Goal: Task Accomplishment & Management: Manage account settings

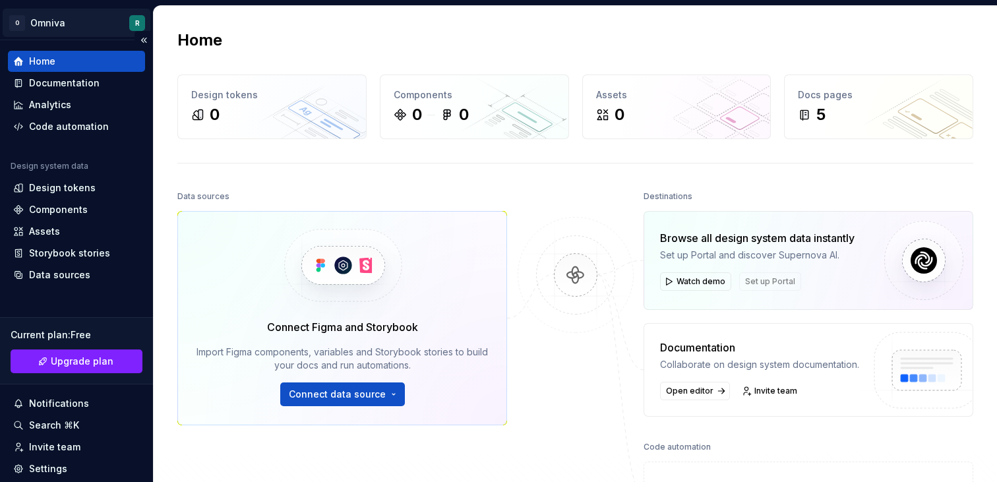
click at [59, 23] on html "O Omniva R Home Documentation Analytics Code automation Design system data Desi…" at bounding box center [498, 241] width 997 height 482
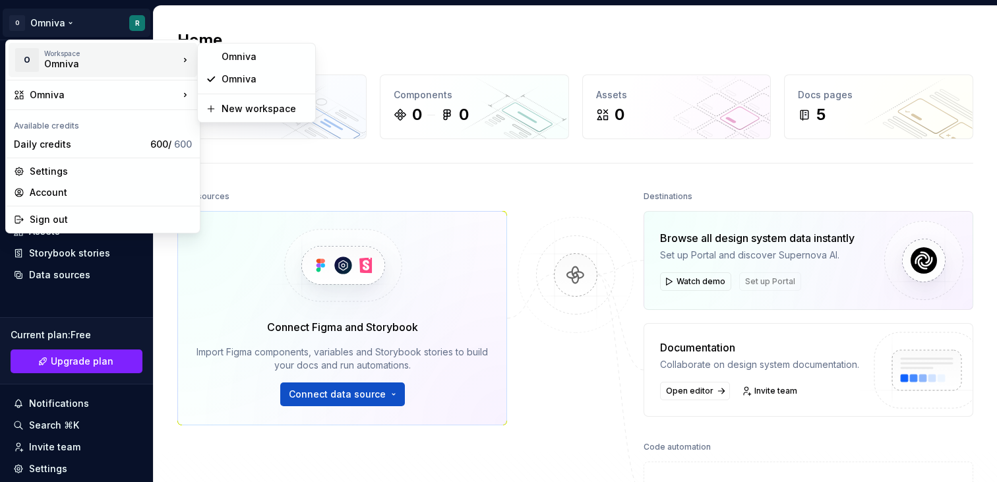
click at [105, 63] on div "Omniva" at bounding box center [100, 63] width 112 height 13
click at [330, 42] on html "O Omniva R Home Documentation Analytics Code automation Design system data Desi…" at bounding box center [498, 241] width 997 height 482
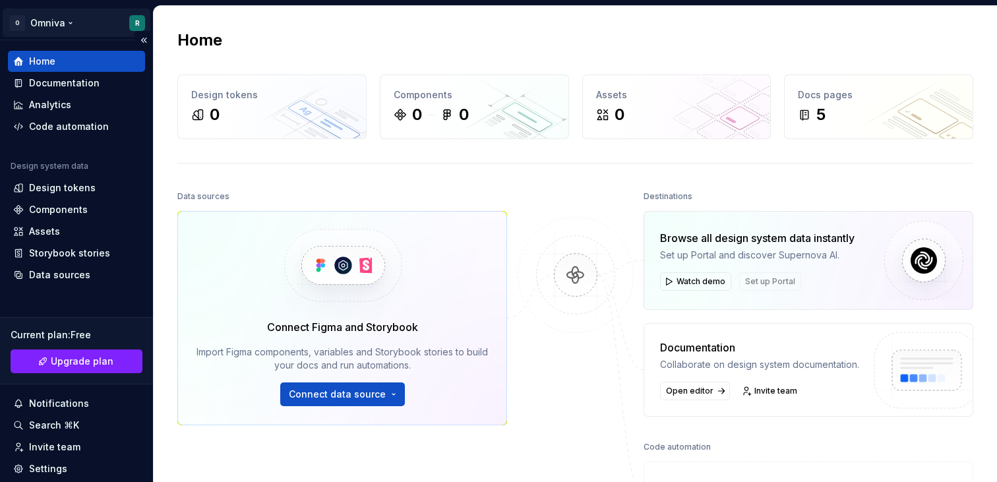
click at [73, 21] on html "O Omniva R Home Documentation Analytics Code automation Design system data Desi…" at bounding box center [498, 241] width 997 height 482
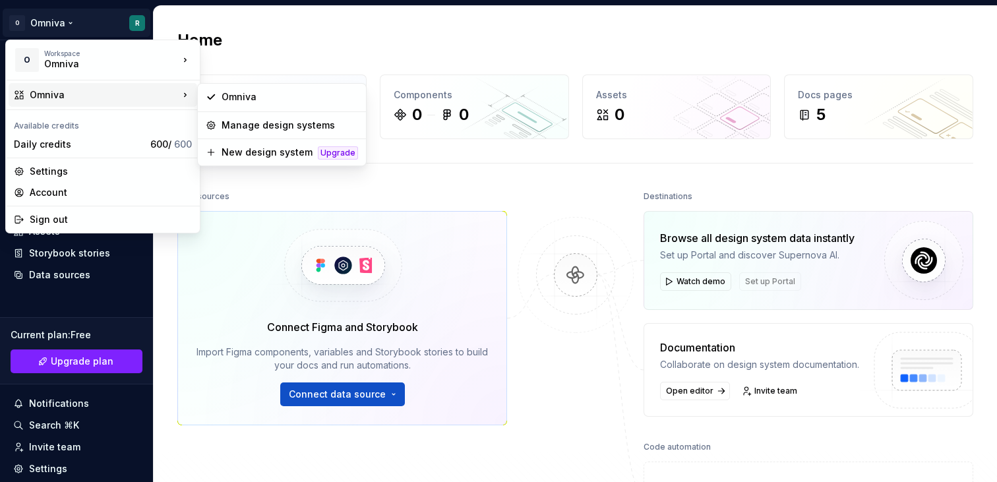
click at [258, 42] on html "O Omniva R Home Documentation Analytics Code automation Design system data Desi…" at bounding box center [498, 241] width 997 height 482
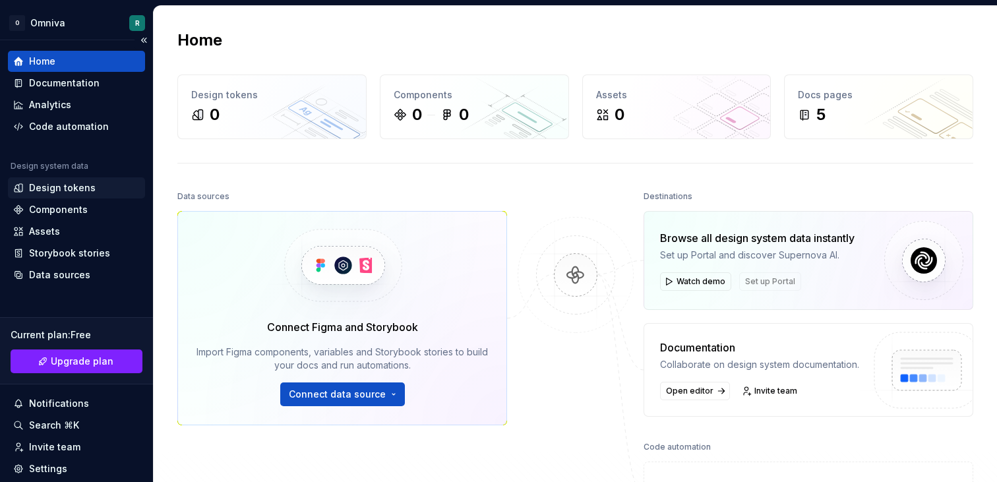
click at [64, 185] on div "Design tokens" at bounding box center [62, 187] width 67 height 13
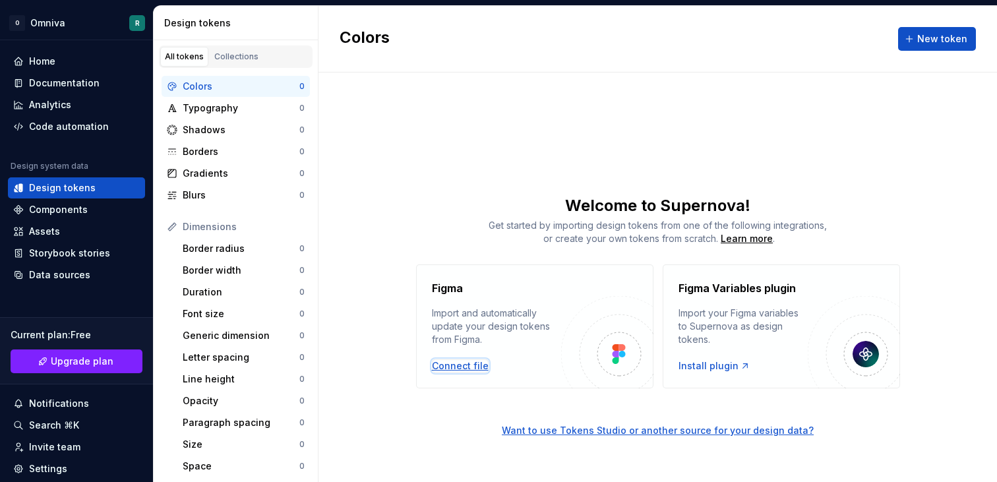
click at [468, 364] on div "Connect file" at bounding box center [460, 366] width 57 height 13
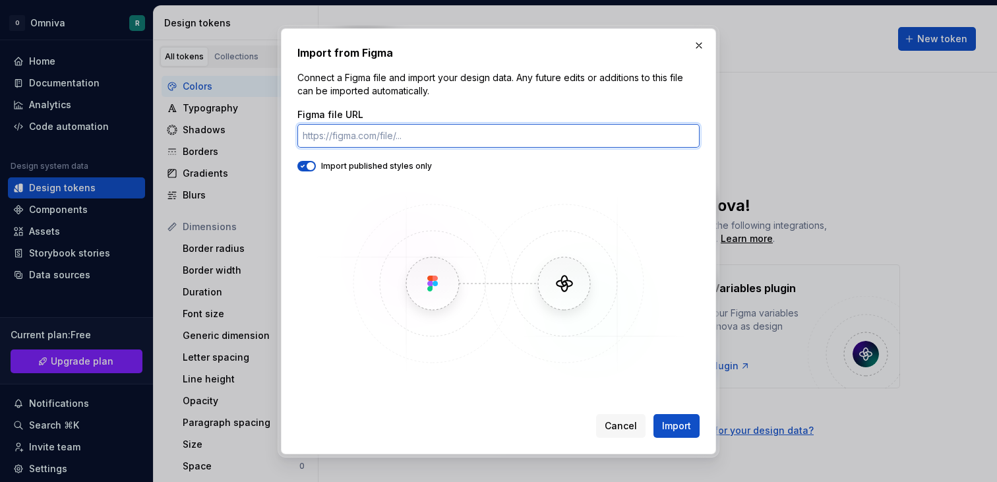
click at [346, 139] on input "Figma file URL" at bounding box center [499, 136] width 402 height 24
paste input "https://www.figma.com/design/WM7LU0rszCeEHkUPOmDjR2/Foundations?node-id=769-138…"
type input "https://www.figma.com/design/WM7LU0rszCeEHkUPOmDjR2/Foundations?node-id=769-138…"
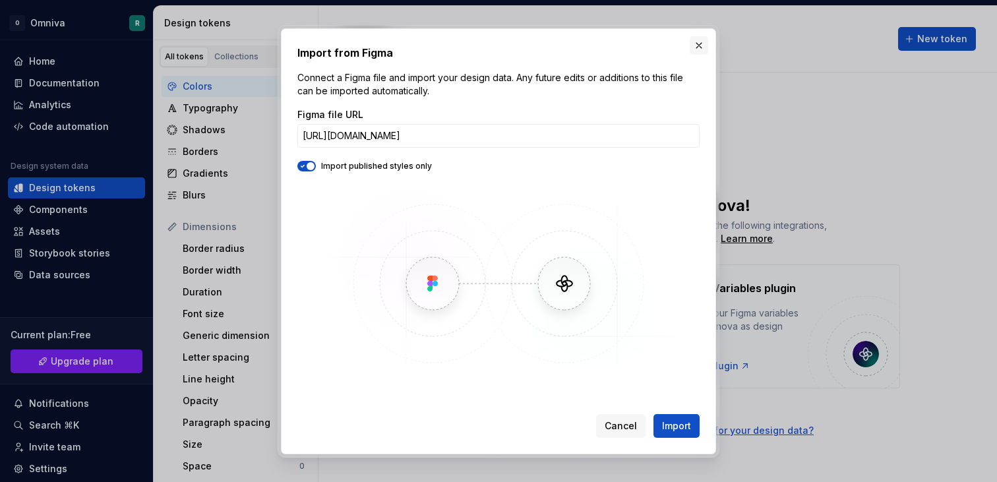
click at [696, 46] on button "button" at bounding box center [699, 45] width 18 height 18
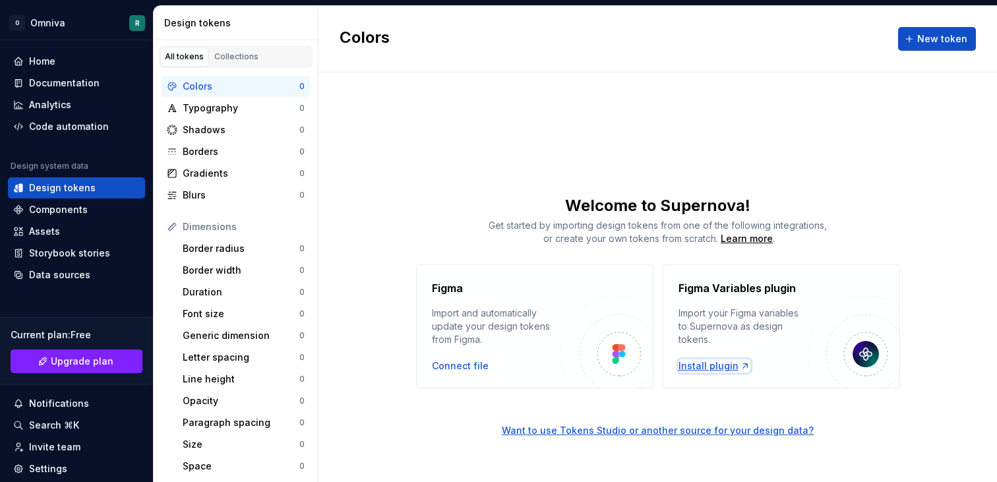
click at [707, 367] on div "Install plugin" at bounding box center [715, 366] width 72 height 13
click at [467, 206] on div "Welcome to Supernova!" at bounding box center [658, 205] width 679 height 21
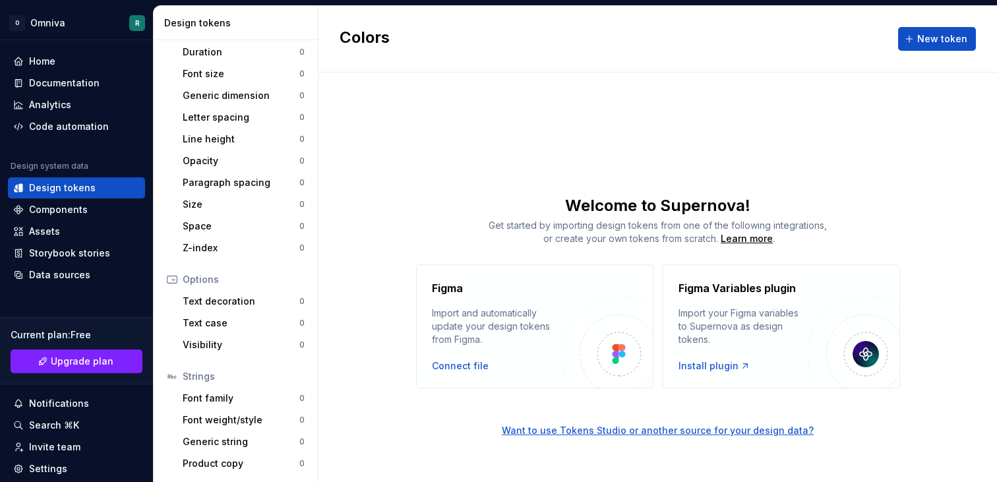
scroll to position [0, 0]
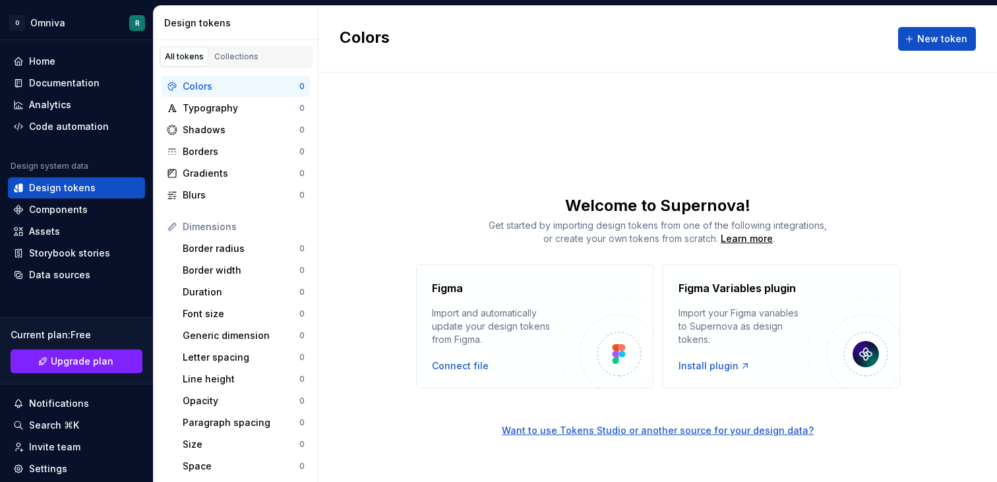
click at [337, 266] on div "Figma Import and automatically update your design tokens from Figma. Connect fi…" at bounding box center [658, 327] width 679 height 124
click at [513, 232] on div "Get started by importing design tokens from one of the following integrations, …" at bounding box center [658, 232] width 679 height 26
click at [471, 362] on div "Connect file" at bounding box center [460, 366] width 57 height 13
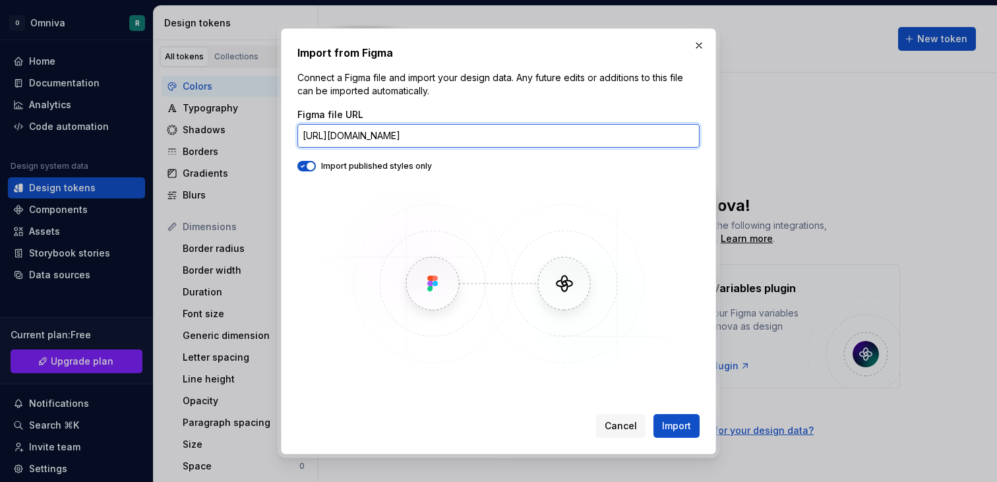
paste input "gHGHJtMz6R8903xa"
type input "https://www.figma.com/design/WM7LU0rszCeEHkUPOmDjR2/Foundations?node-id=769-138…"
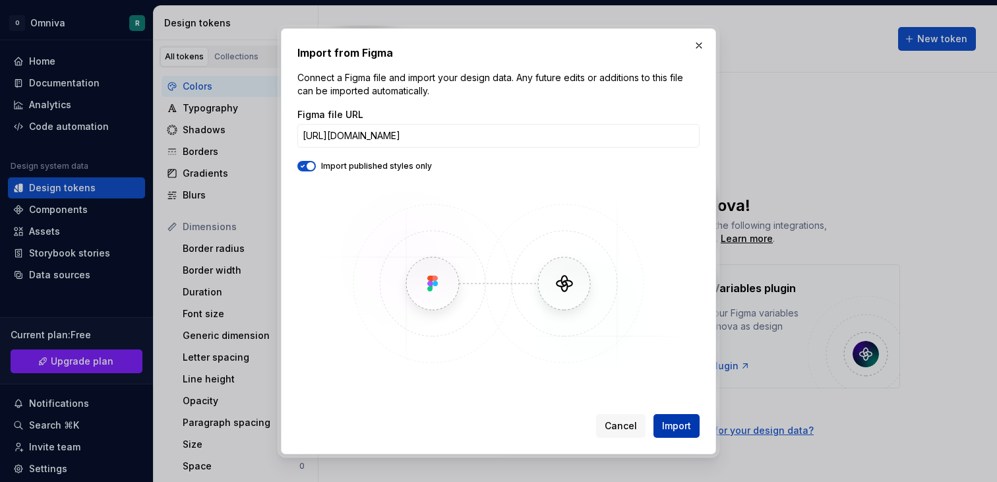
click at [680, 427] on span "Import" at bounding box center [676, 426] width 29 height 13
click at [371, 162] on div "Import published styles only" at bounding box center [499, 166] width 402 height 11
click at [325, 161] on div "Import published styles only" at bounding box center [499, 166] width 402 height 11
click at [316, 161] on div "Import published styles only" at bounding box center [499, 166] width 402 height 11
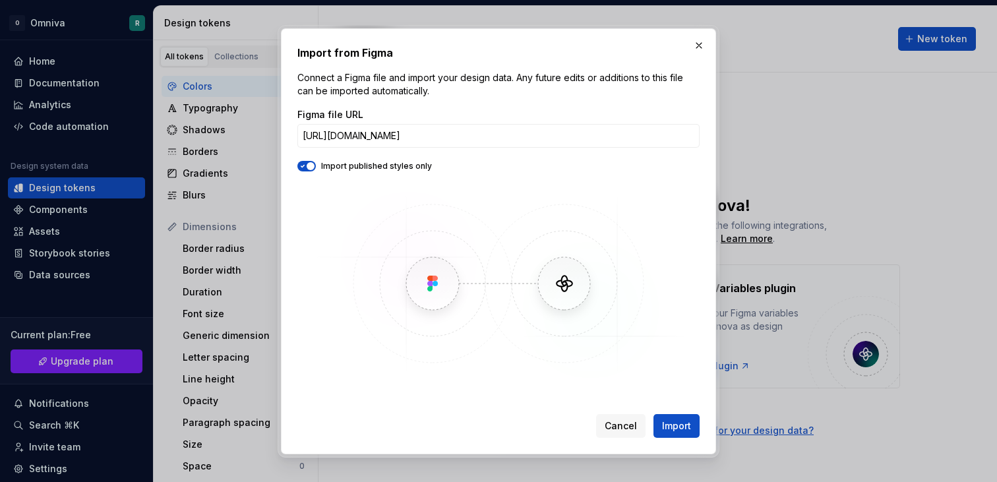
click at [311, 163] on span "button" at bounding box center [311, 166] width 8 height 8
click at [678, 425] on span "Import" at bounding box center [676, 426] width 29 height 13
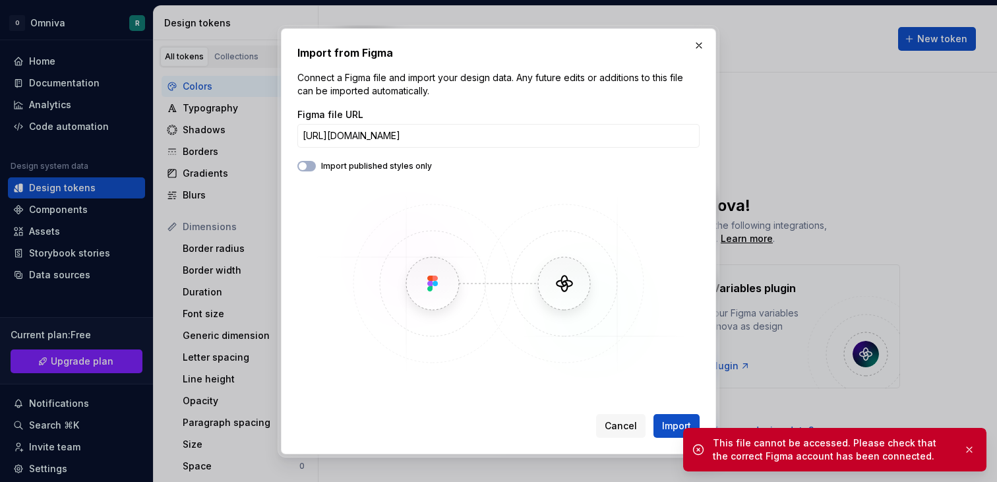
click at [813, 443] on div "This file cannot be accessed. Please check that the correct Figma account has b…" at bounding box center [833, 450] width 240 height 26
click at [697, 427] on button "Import" at bounding box center [677, 426] width 46 height 24
click at [679, 426] on div "Cancel Import" at bounding box center [648, 426] width 104 height 24
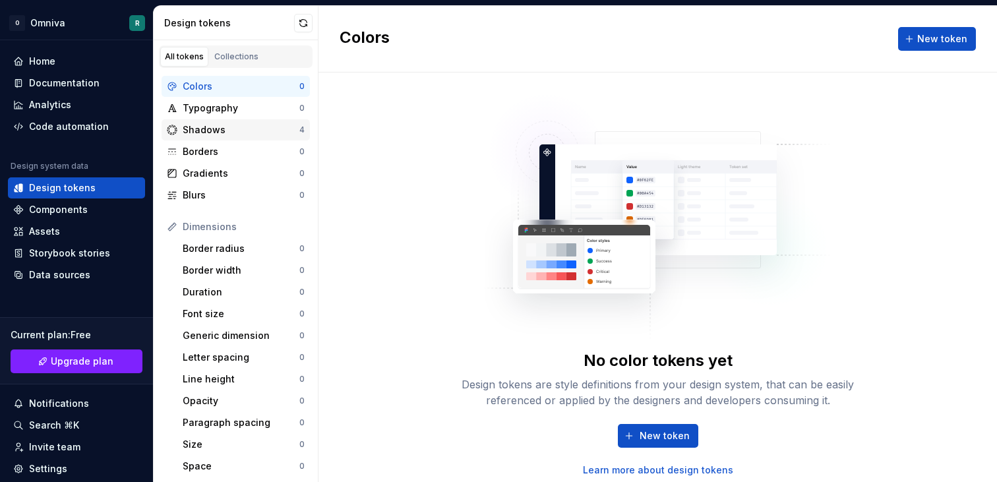
click at [286, 136] on div "Shadows" at bounding box center [241, 129] width 117 height 13
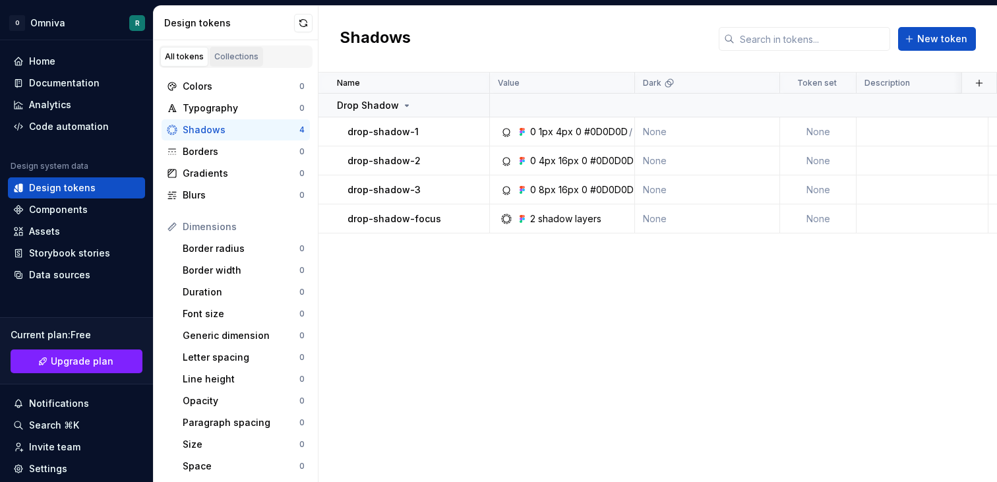
click at [232, 55] on div "Collections" at bounding box center [236, 56] width 44 height 11
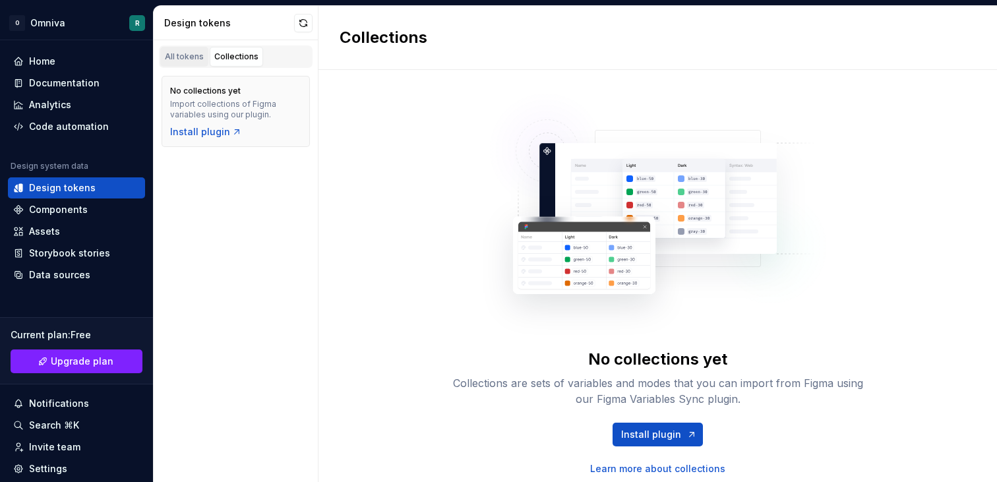
click at [187, 53] on div "All tokens" at bounding box center [184, 56] width 39 height 11
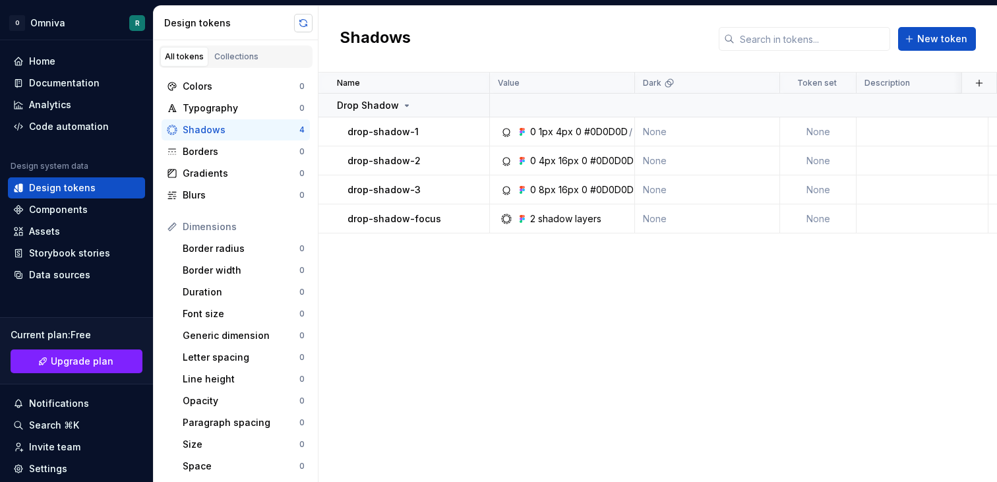
click at [301, 28] on button "button" at bounding box center [303, 23] width 18 height 18
click at [245, 141] on div "Colors 0 Typography 0 Shadows 4 Borders 0 Gradients 0 Blurs 0" at bounding box center [236, 141] width 148 height 130
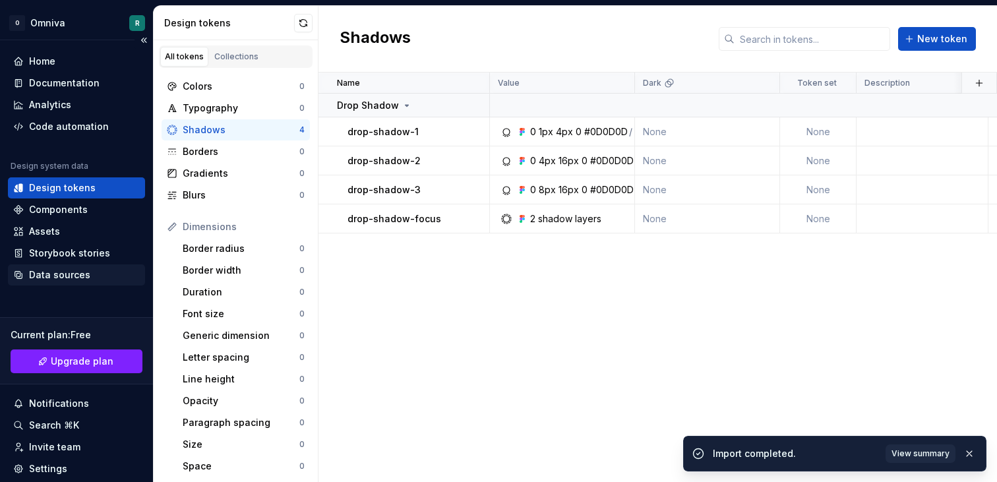
click at [52, 275] on div "Data sources" at bounding box center [59, 275] width 61 height 13
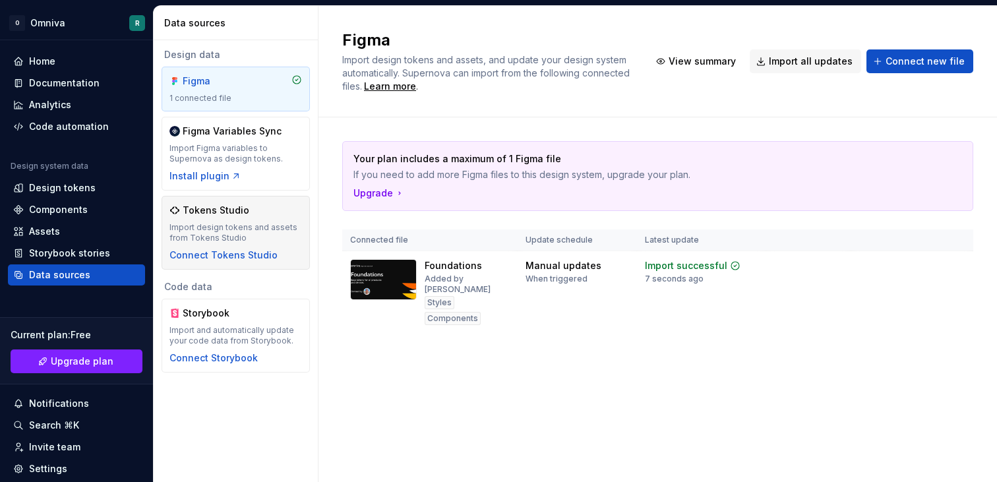
click at [248, 216] on div "Tokens Studio" at bounding box center [236, 210] width 133 height 13
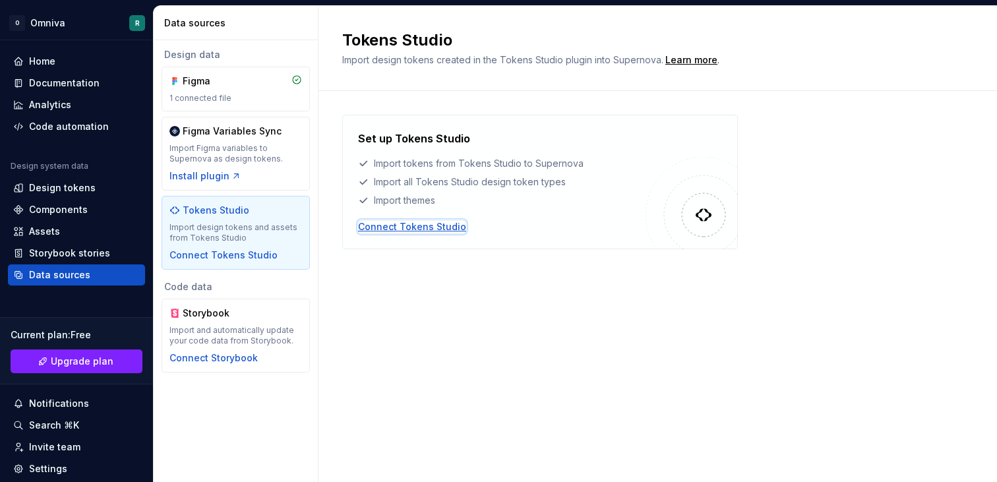
click at [424, 224] on div "Connect Tokens Studio" at bounding box center [412, 226] width 108 height 13
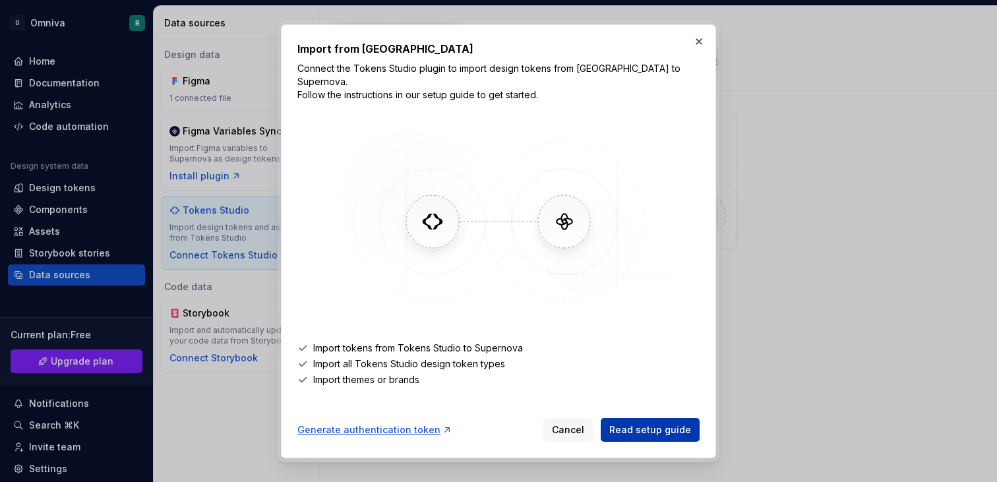
click at [637, 424] on span "Read setup guide" at bounding box center [651, 430] width 82 height 13
click at [407, 424] on div "Generate authentication token" at bounding box center [375, 430] width 155 height 13
click at [703, 44] on button "button" at bounding box center [699, 41] width 18 height 18
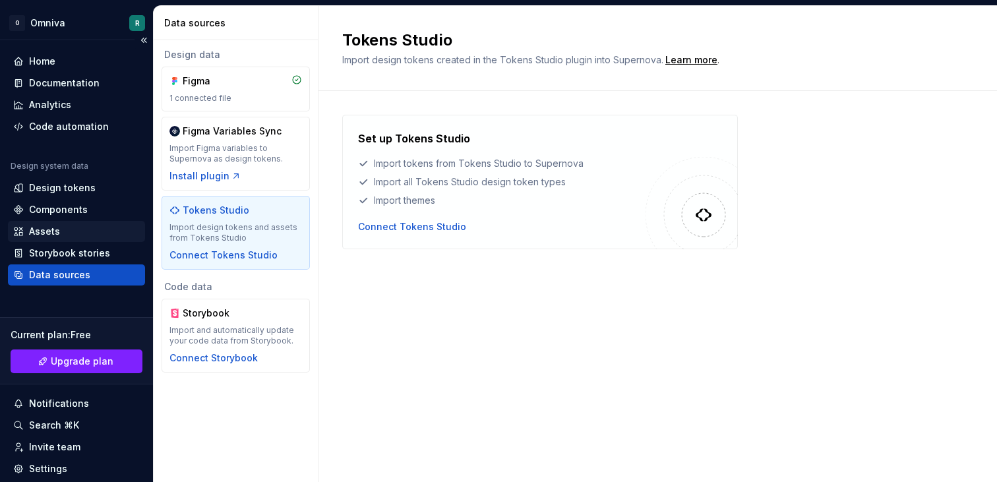
click at [57, 230] on div "Assets" at bounding box center [44, 231] width 31 height 13
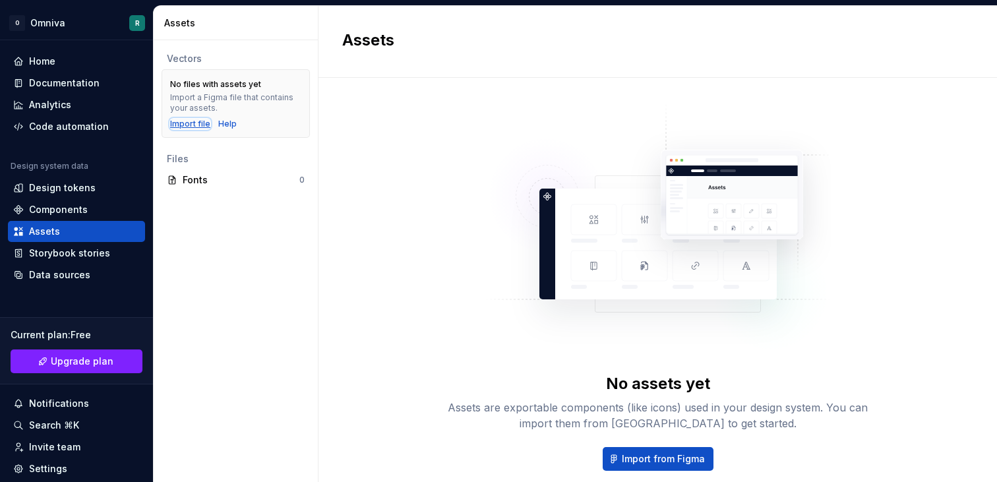
click at [190, 125] on div "Import file" at bounding box center [190, 124] width 40 height 11
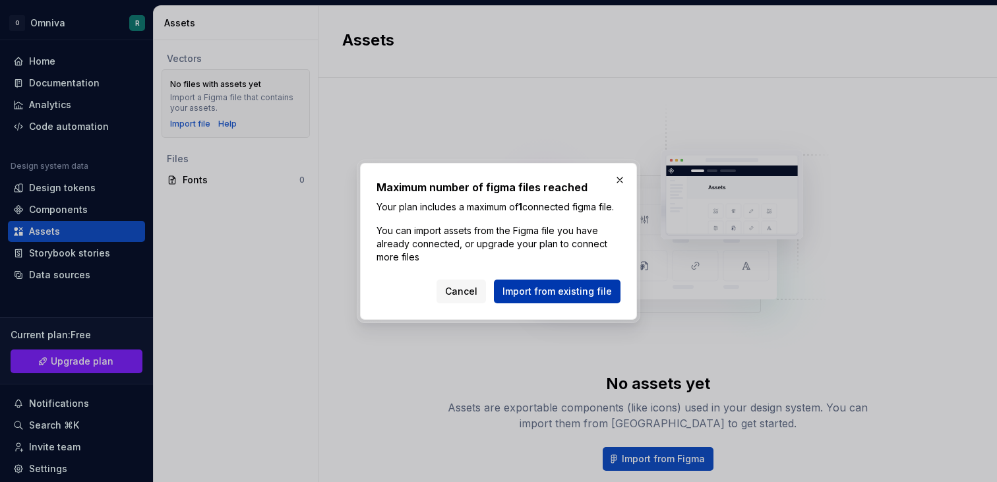
click at [590, 293] on span "Import from existing file" at bounding box center [558, 291] width 110 height 13
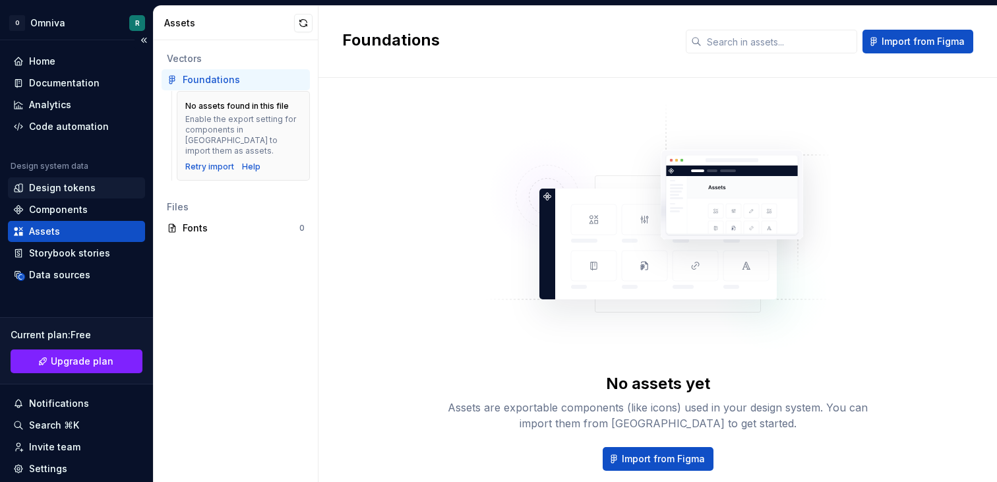
click at [80, 183] on div "Design tokens" at bounding box center [62, 187] width 67 height 13
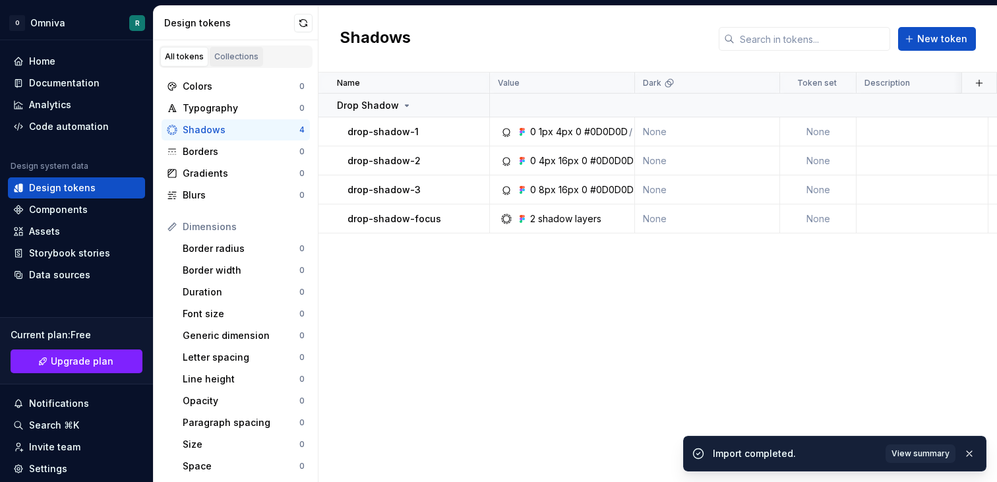
click at [235, 55] on div "Collections" at bounding box center [236, 56] width 44 height 11
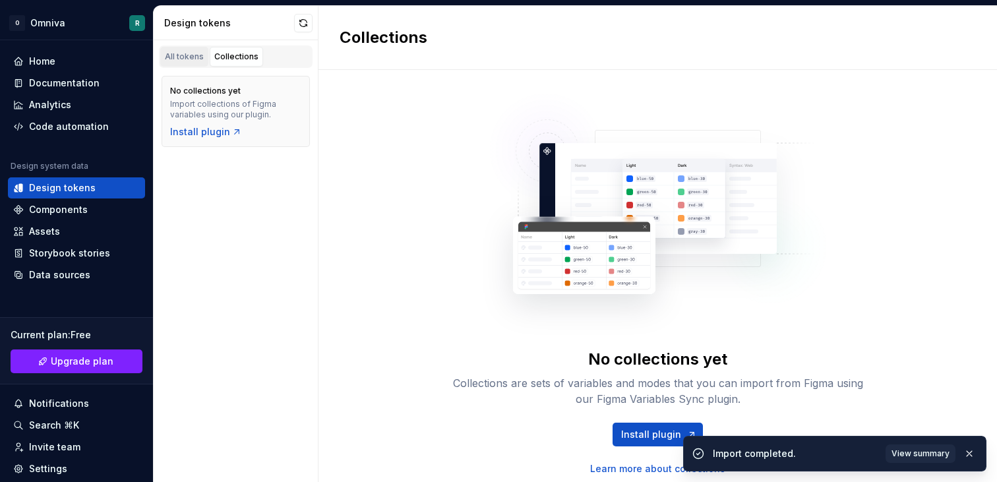
click at [187, 55] on div "All tokens" at bounding box center [184, 56] width 39 height 11
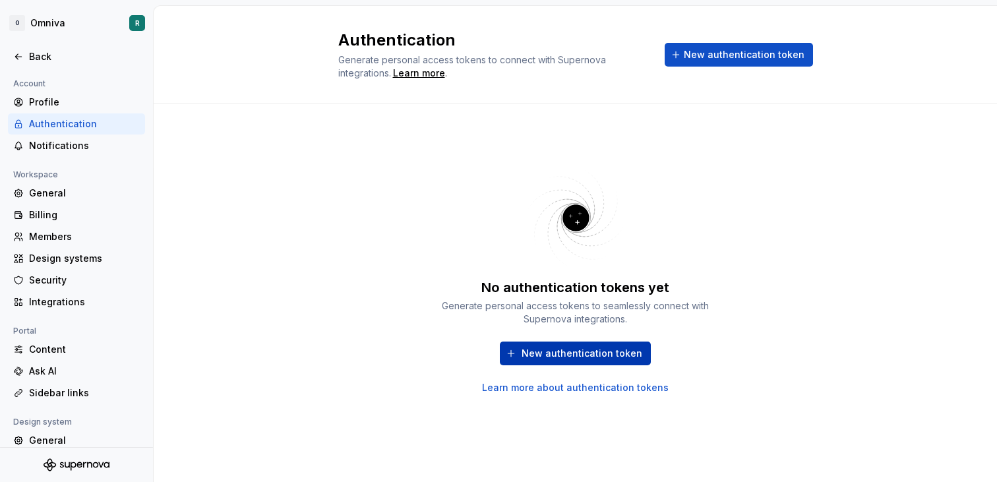
click at [558, 354] on span "New authentication token" at bounding box center [582, 353] width 121 height 13
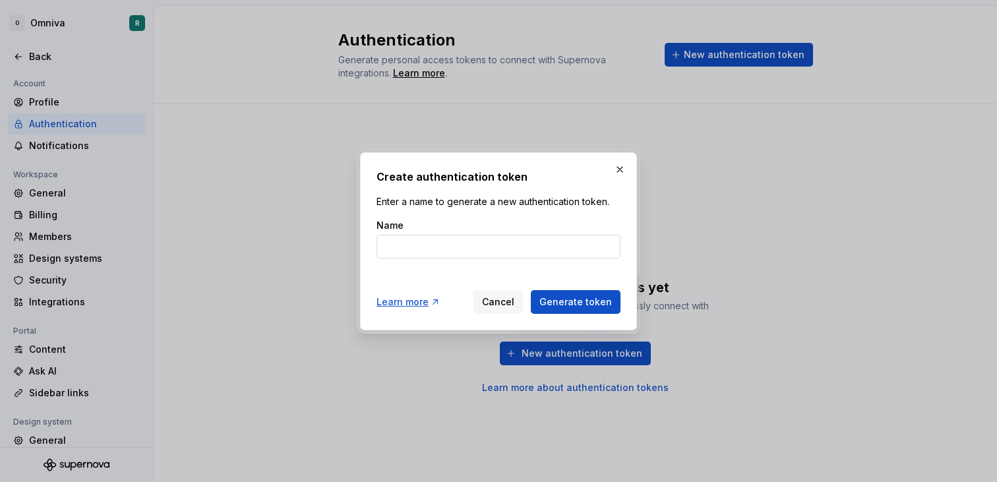
click at [461, 241] on input "Name" at bounding box center [499, 247] width 244 height 24
type input "Omniva"
click at [531, 290] on button "Generate token" at bounding box center [576, 302] width 90 height 24
click at [598, 299] on span "Generate token" at bounding box center [576, 302] width 73 height 13
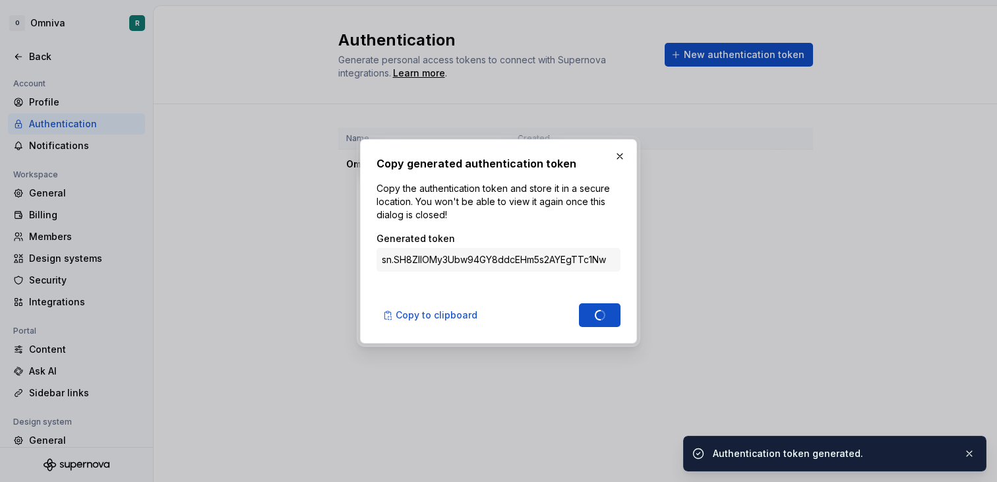
click at [513, 255] on input "sn.SH8ZllOMy3Ubw94GY8ddcEHm5s2AYEgTTc1Nw9Sq0MY3tkiQOYHLeL2ocoLvL1ZDvAjPY6JSnmix…" at bounding box center [499, 260] width 244 height 24
type input "sn.kasjEk2sbakgM4jhhCBdJH0ktly4Bwxf6mkEU56KidEjR7w0f7w61knN6o2jqnFmU7tX4PXUWrsq…"
click at [513, 255] on input "sn.kasjEk2sbakgM4jhhCBdJH0ktly4Bwxf6mkEU56KidEjR7w0f7w61knN6o2jqnFmU7tX4PXUWrsq…" at bounding box center [499, 260] width 244 height 24
click at [443, 320] on span "Copy to clipboard" at bounding box center [437, 315] width 82 height 13
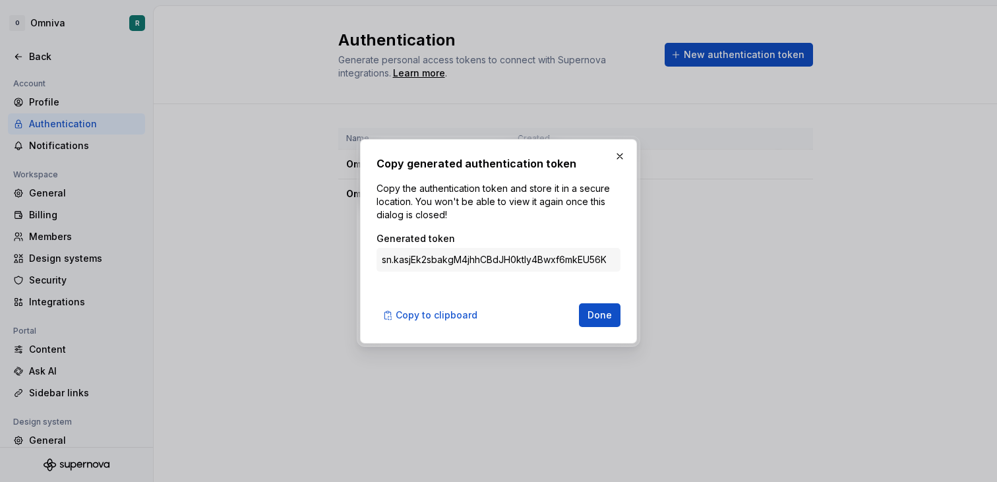
click at [504, 196] on p "Copy the authentication token and store it in a secure location. You won't be a…" at bounding box center [499, 202] width 244 height 40
click at [443, 311] on span "Copy to clipboard" at bounding box center [437, 315] width 82 height 13
click at [452, 319] on span "Copy to clipboard" at bounding box center [437, 315] width 82 height 13
click at [591, 305] on button "Done" at bounding box center [600, 315] width 42 height 24
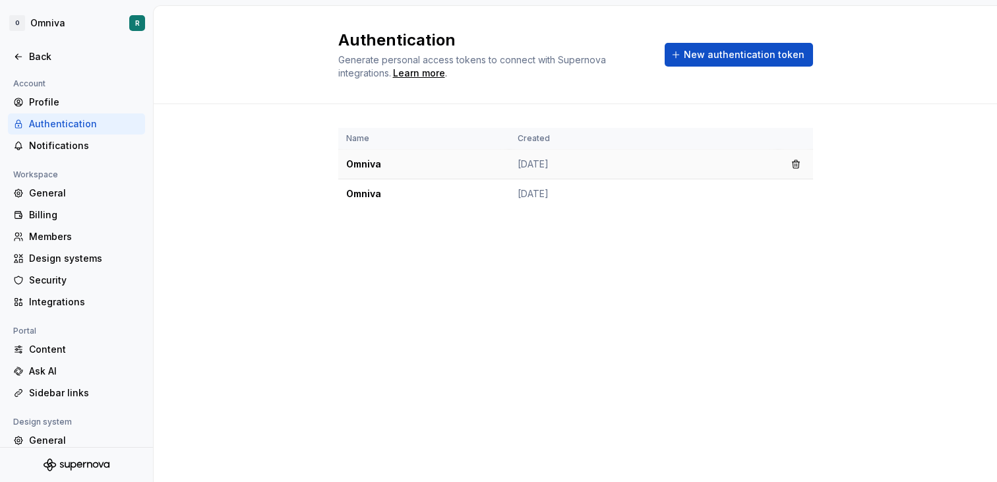
click at [385, 157] on td "Omniva" at bounding box center [424, 165] width 172 height 30
click at [359, 162] on td "Omniva" at bounding box center [424, 165] width 172 height 30
click at [515, 156] on td "[DATE]" at bounding box center [644, 165] width 269 height 30
click at [141, 20] on html "O Omniva R Back Account Profile Authentication Notifications Workspace General …" at bounding box center [498, 241] width 997 height 482
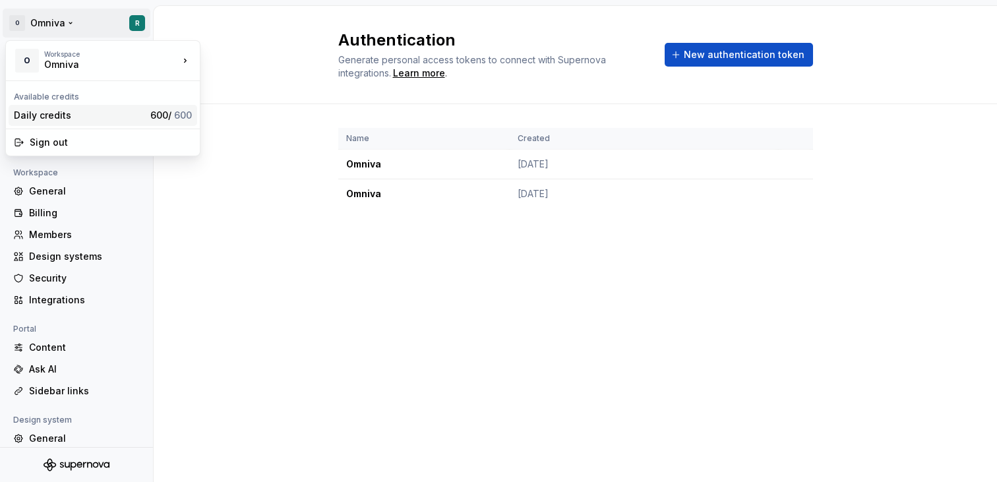
click at [46, 116] on div "Daily credits" at bounding box center [79, 115] width 131 height 13
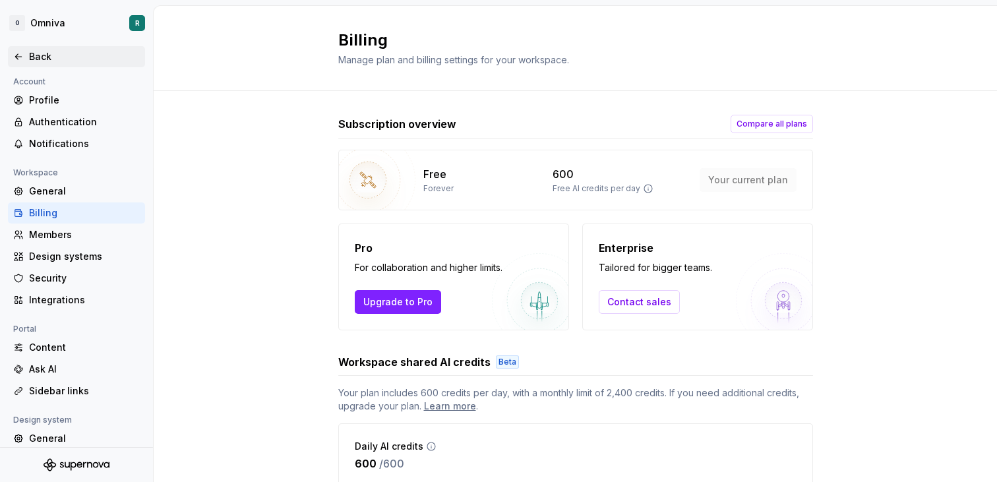
click at [18, 47] on div "Back" at bounding box center [76, 56] width 137 height 21
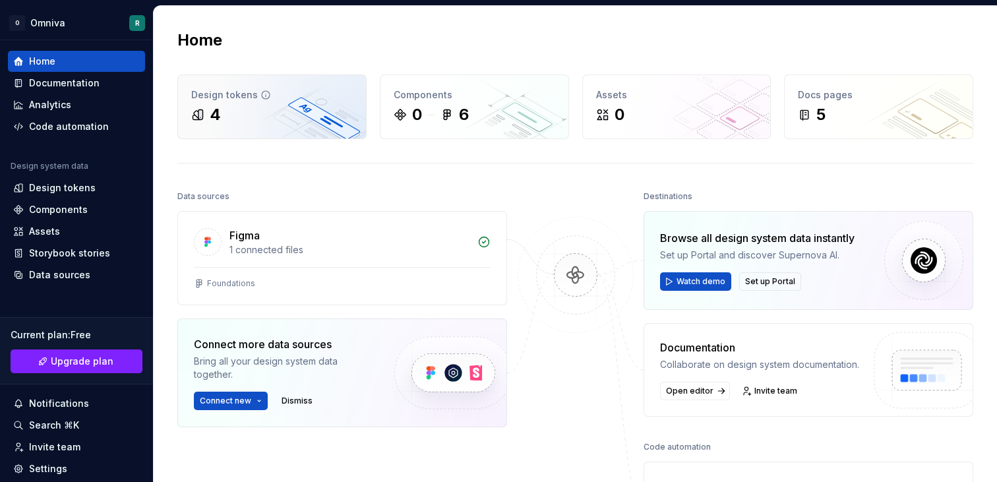
click at [220, 110] on div "4" at bounding box center [215, 114] width 11 height 21
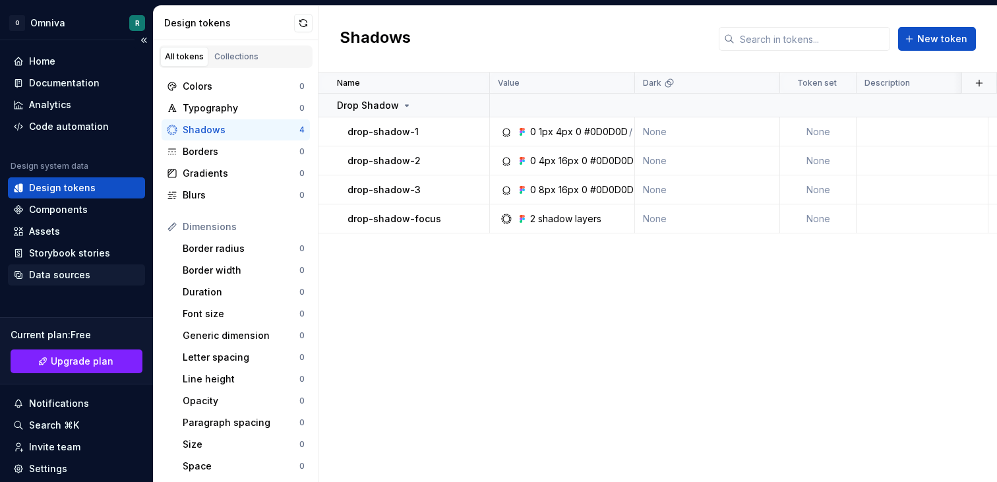
click at [55, 273] on div "Data sources" at bounding box center [59, 275] width 61 height 13
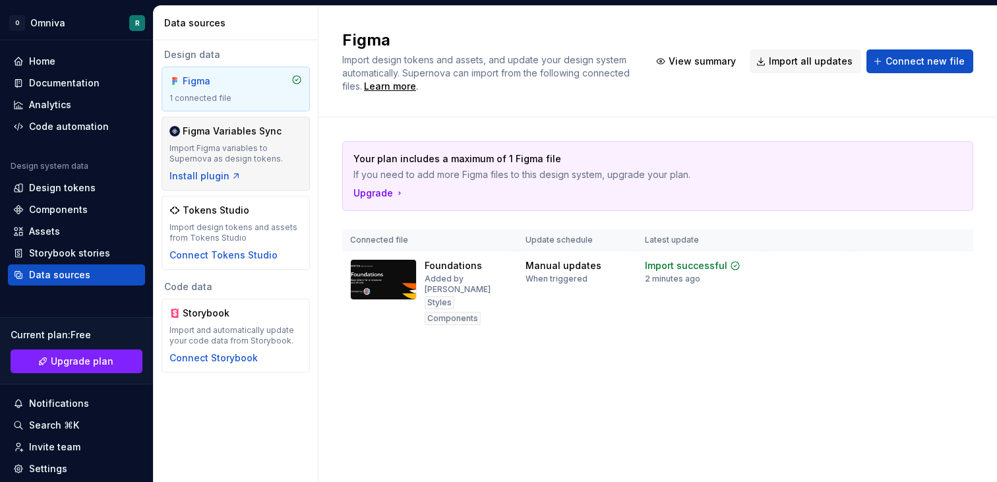
click at [269, 141] on div "Figma Variables Sync Import Figma variables to Supernova as design tokens. Inst…" at bounding box center [236, 154] width 133 height 58
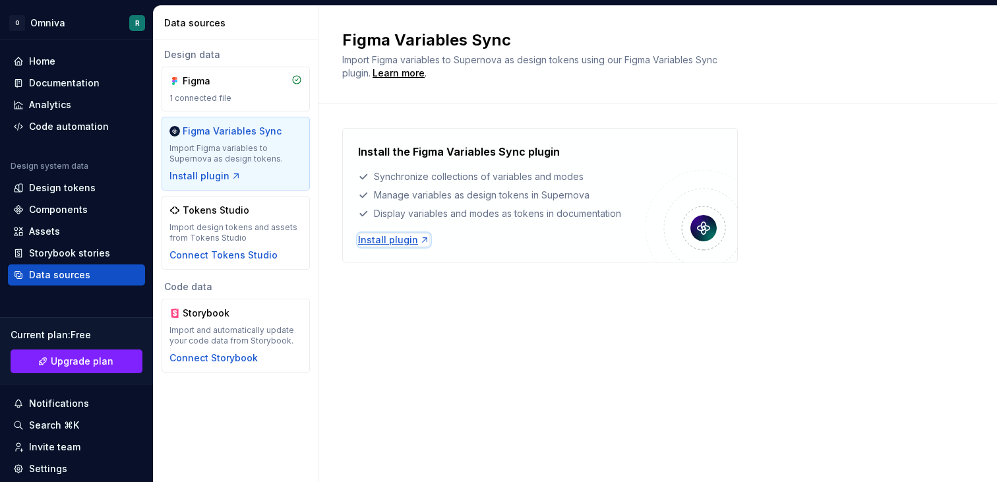
click at [410, 238] on div "Install plugin" at bounding box center [394, 240] width 72 height 13
click at [405, 231] on div "Install the Figma Variables Sync plugin Synchronize collections of variables an…" at bounding box center [502, 195] width 288 height 103
click at [404, 238] on div "Install plugin" at bounding box center [394, 240] width 72 height 13
